Goal: Transaction & Acquisition: Purchase product/service

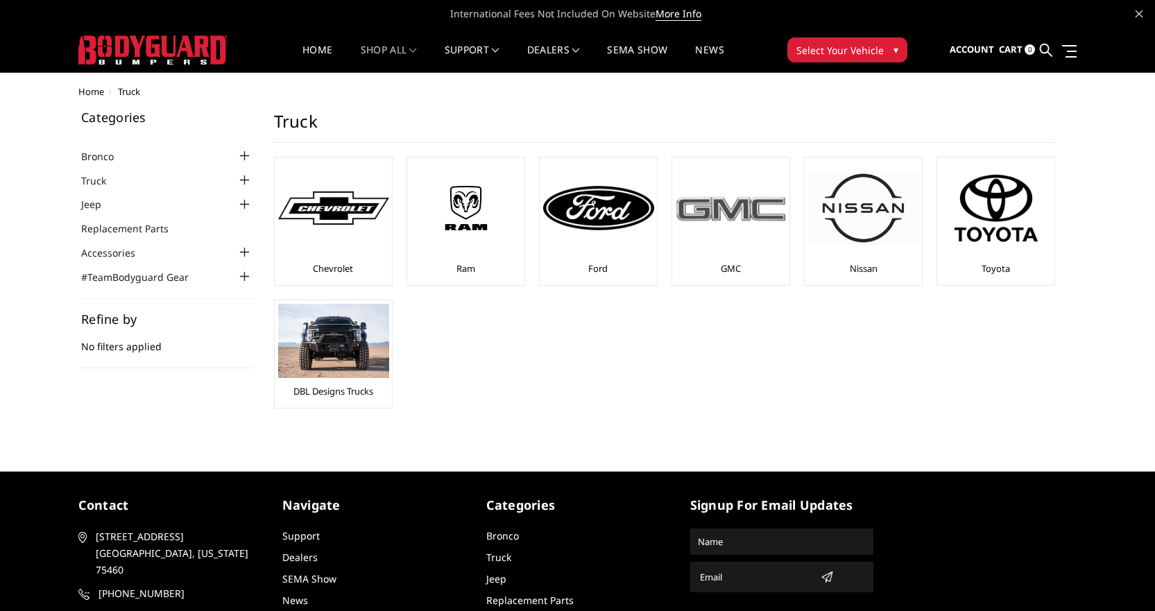
click at [736, 223] on img at bounding box center [731, 208] width 111 height 31
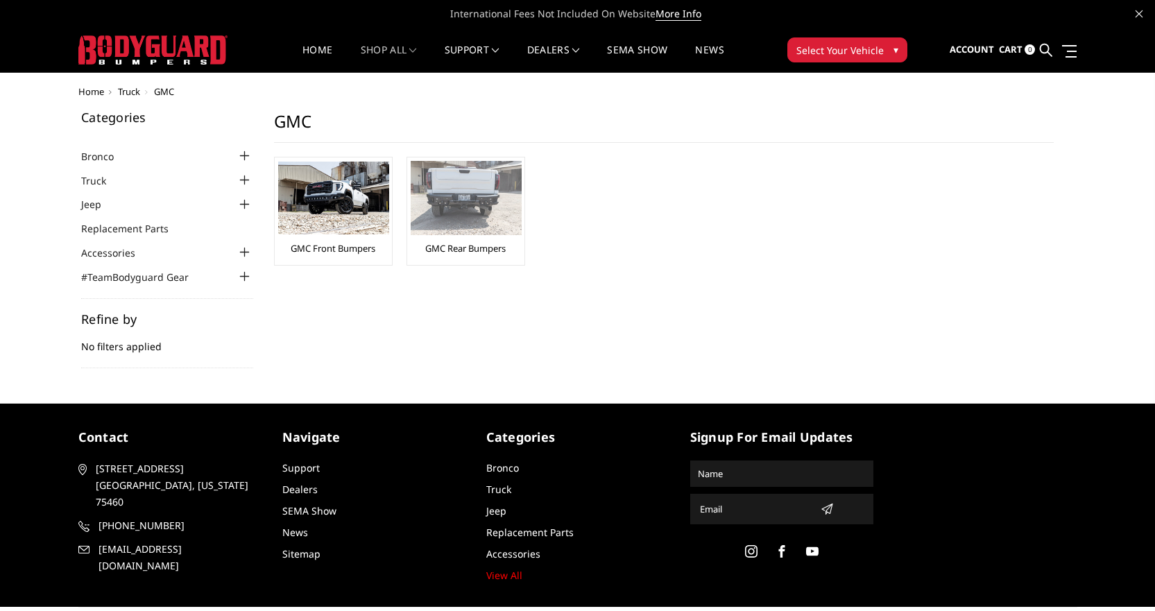
click at [460, 225] on img at bounding box center [466, 198] width 111 height 74
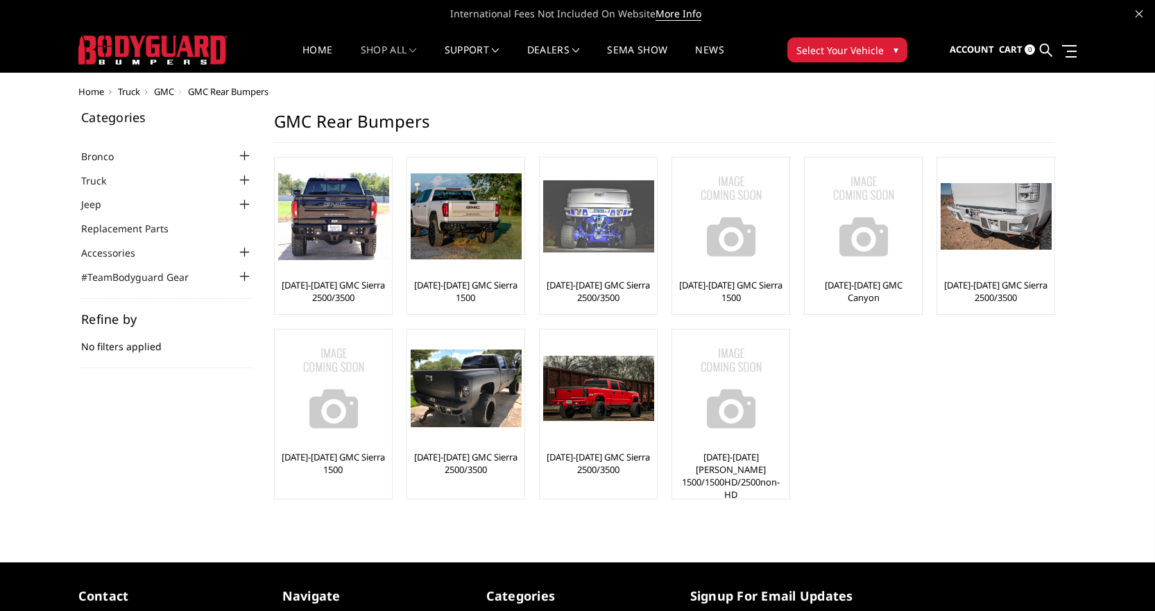
click at [600, 242] on img at bounding box center [598, 216] width 111 height 72
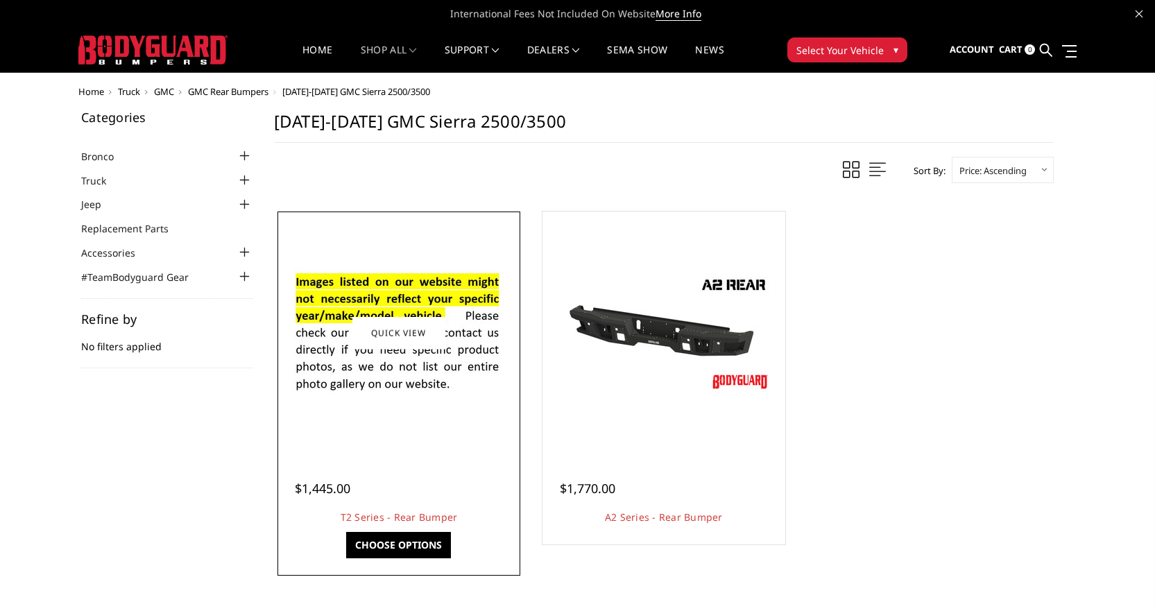
click at [409, 418] on div at bounding box center [399, 333] width 236 height 236
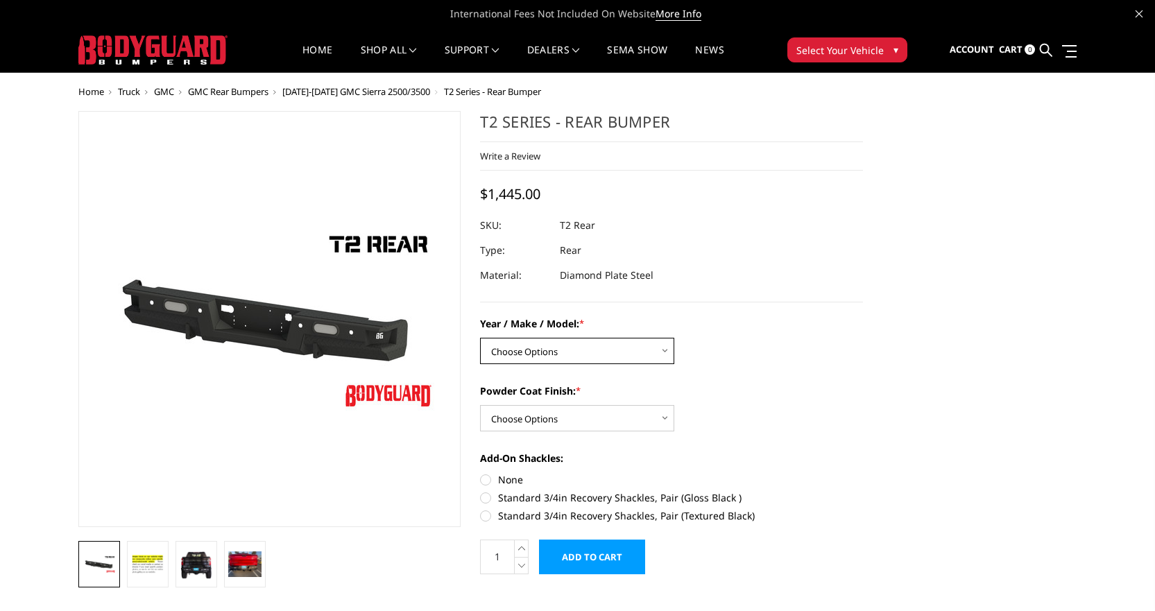
click at [665, 352] on select "Choose Options Chevrolet/GMC 15-19 2500/3500 Chevrolet/GMC 19-24 1500 (Dual Exh…" at bounding box center [577, 351] width 194 height 26
select select "1603"
click at [480, 338] on select "Choose Options Chevrolet/GMC 15-19 2500/3500 Chevrolet/GMC 19-24 1500 (Dual Exh…" at bounding box center [577, 351] width 194 height 26
click at [611, 418] on select "Choose Options Bare metal (included) Gloss black powder coat Texture black powd…" at bounding box center [577, 418] width 194 height 26
select select "652"
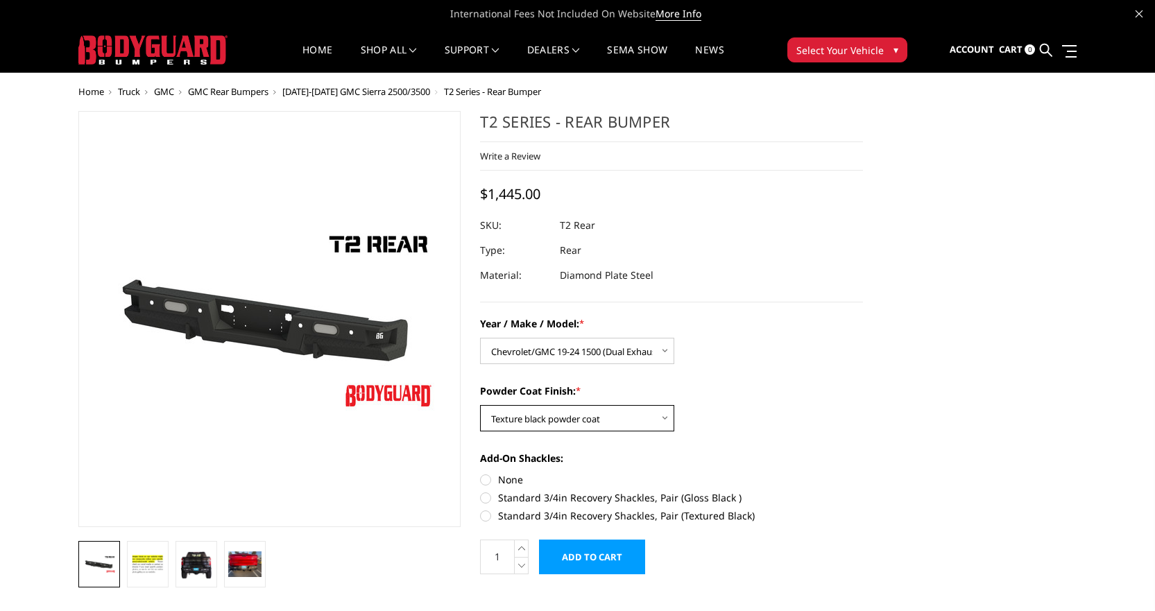
click at [480, 405] on select "Choose Options Bare metal (included) Gloss black powder coat Texture black powd…" at bounding box center [577, 418] width 194 height 26
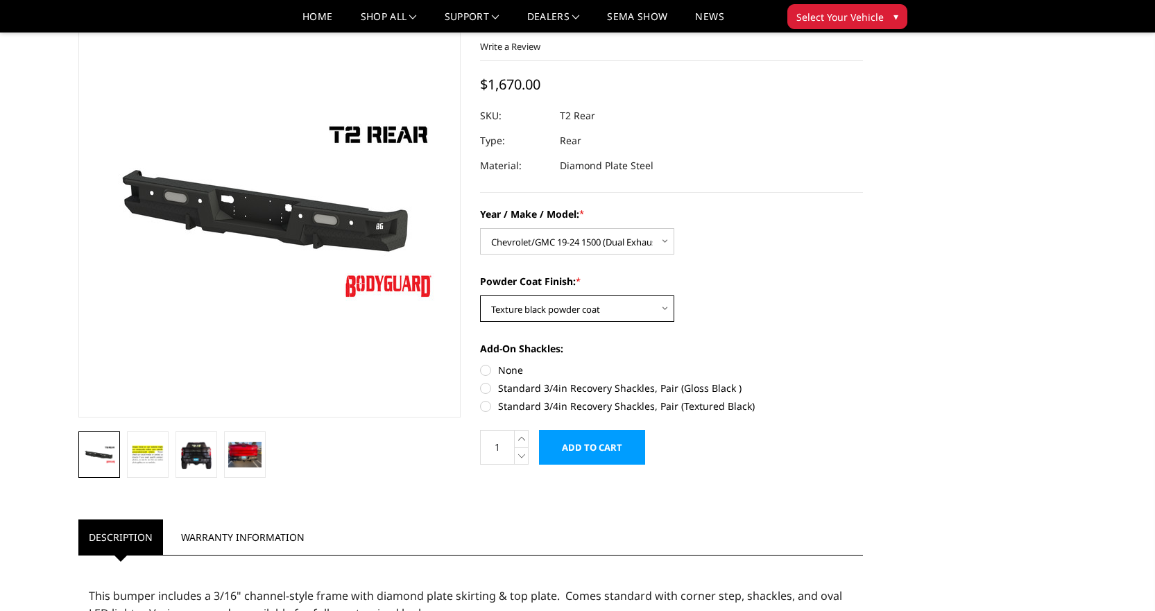
scroll to position [69, 0]
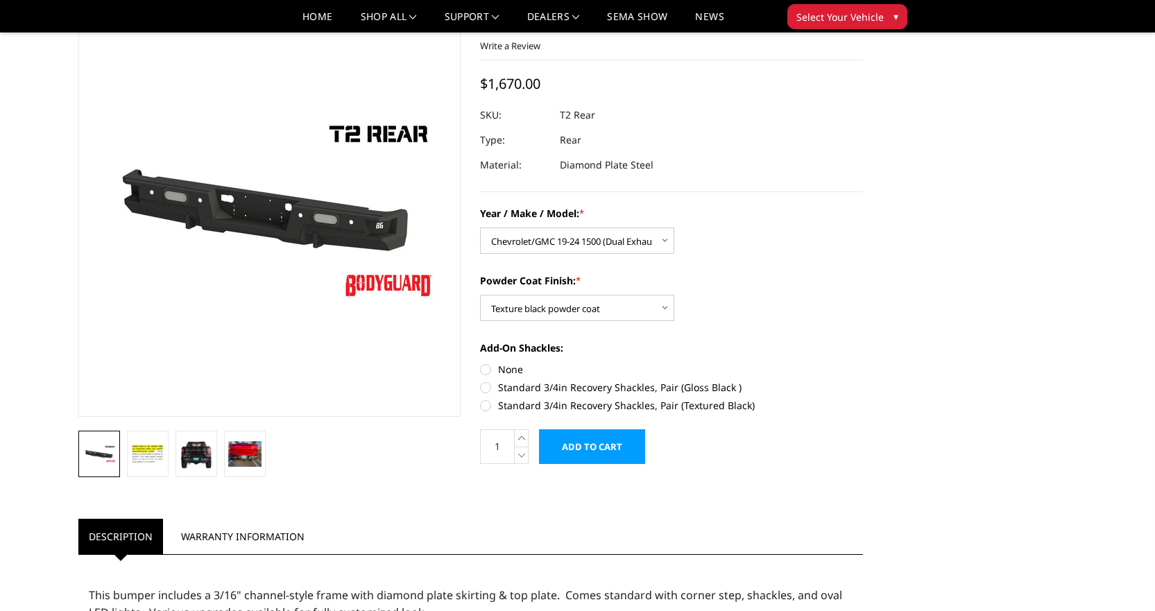
click at [489, 406] on label "Standard 3/4in Recovery Shackles, Pair (Textured Black)" at bounding box center [671, 405] width 383 height 15
click at [863, 381] on input "Standard 3/4in Recovery Shackles, Pair (Textured Black)" at bounding box center [863, 380] width 1 height 1
radio input "true"
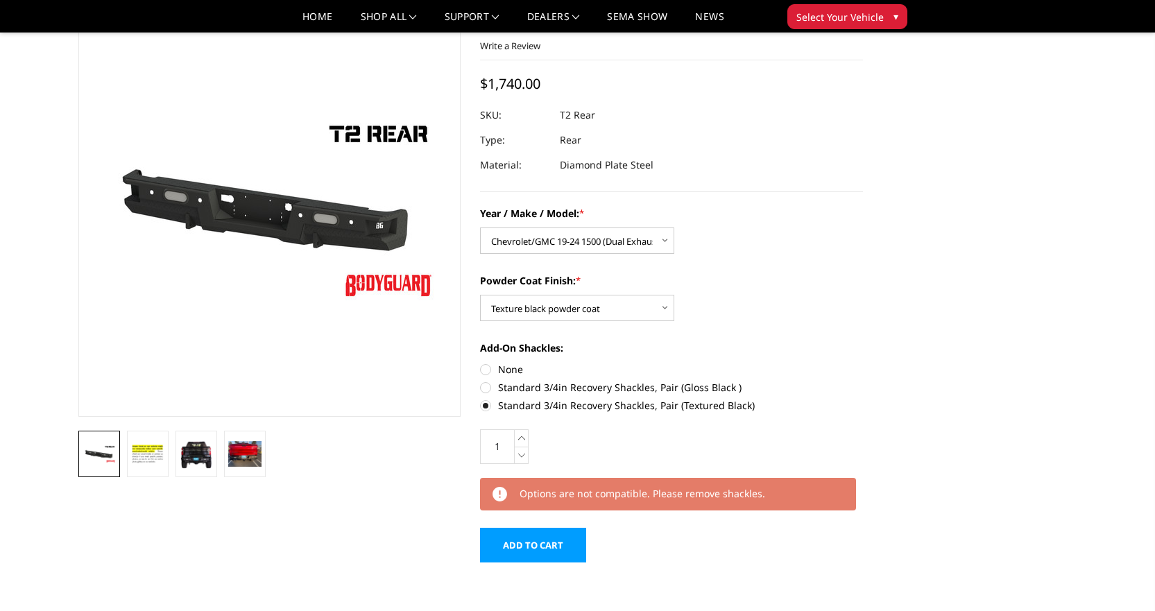
click at [487, 368] on label "None" at bounding box center [671, 369] width 383 height 15
click at [481, 363] on input "None" at bounding box center [480, 362] width 1 height 1
radio input "true"
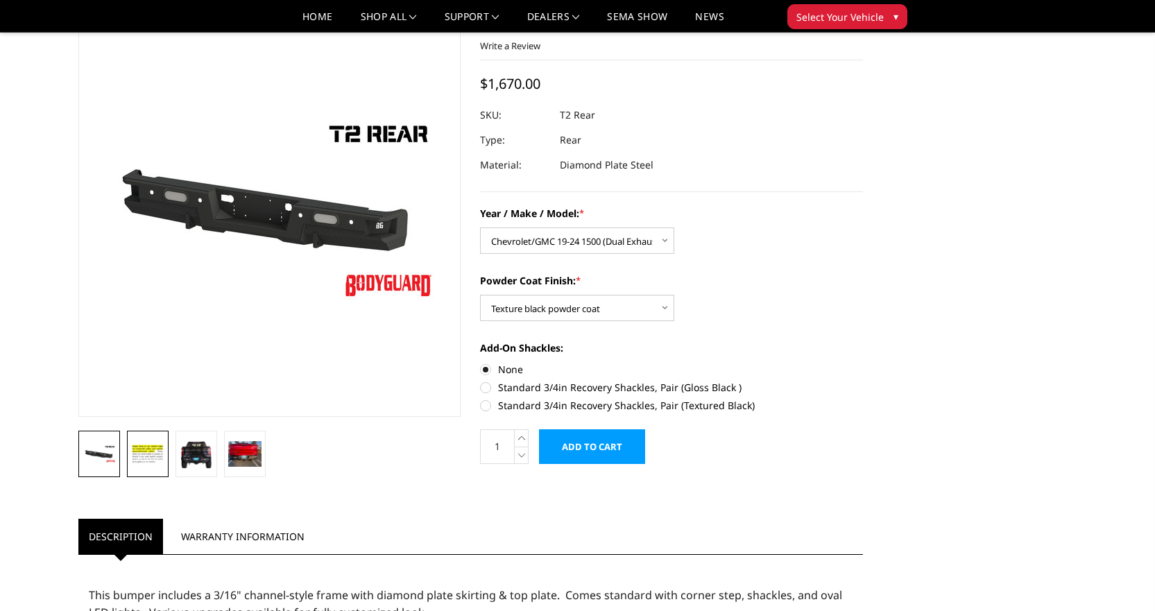
click at [149, 464] on img at bounding box center [147, 454] width 33 height 23
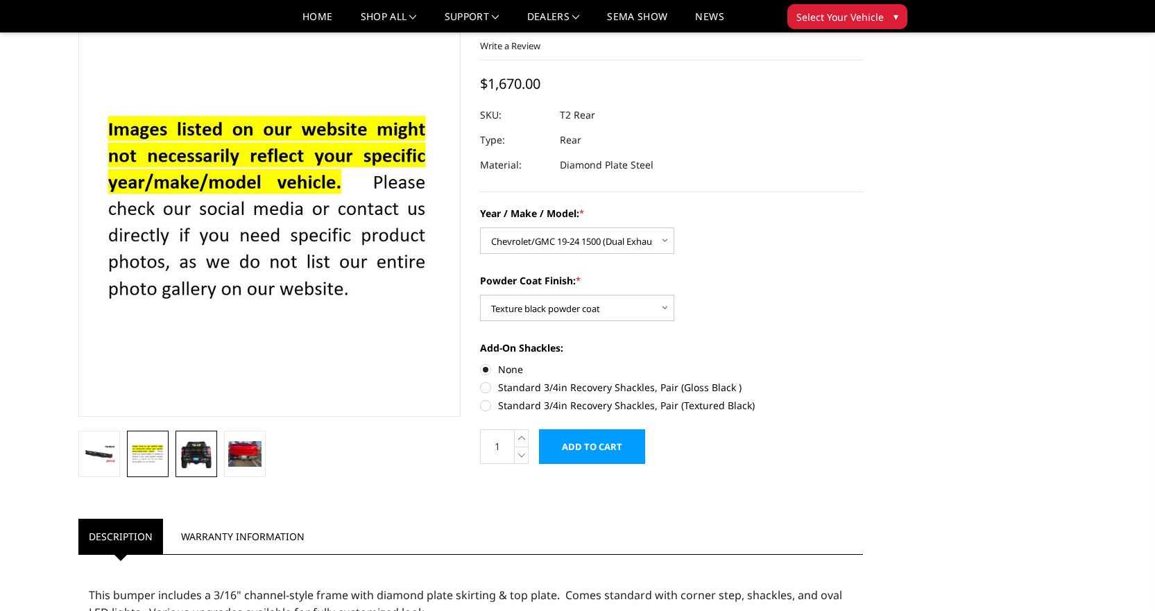
click at [192, 461] on img at bounding box center [196, 454] width 33 height 30
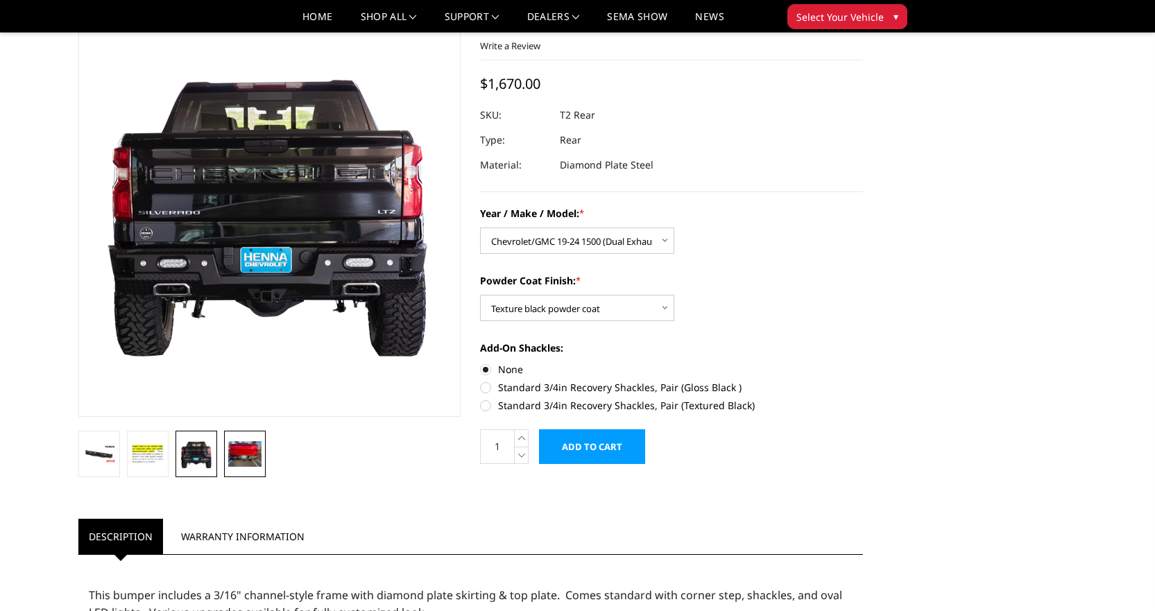
click at [247, 452] on img at bounding box center [244, 453] width 33 height 25
